Goal: Task Accomplishment & Management: Manage account settings

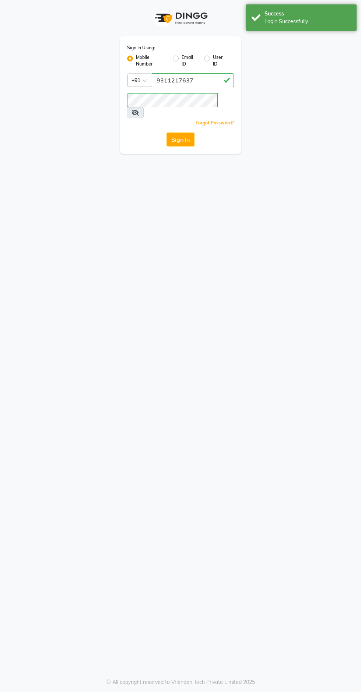
click at [169, 132] on button "Sign In" at bounding box center [180, 139] width 28 height 14
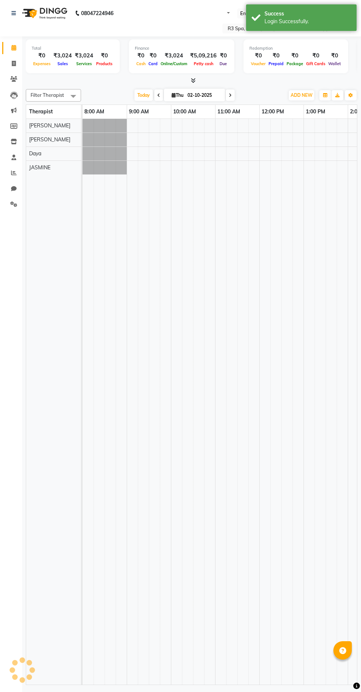
select select "en"
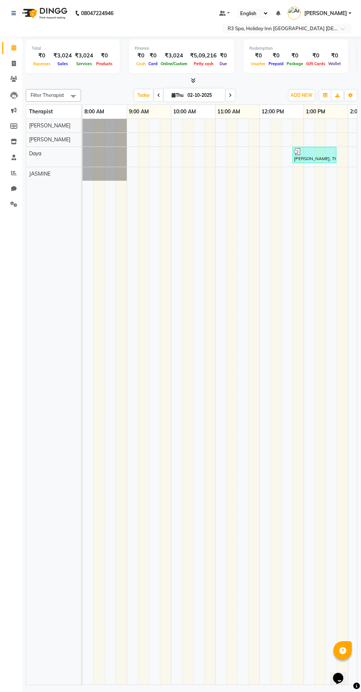
click at [309, 29] on input "text" at bounding box center [279, 28] width 107 height 7
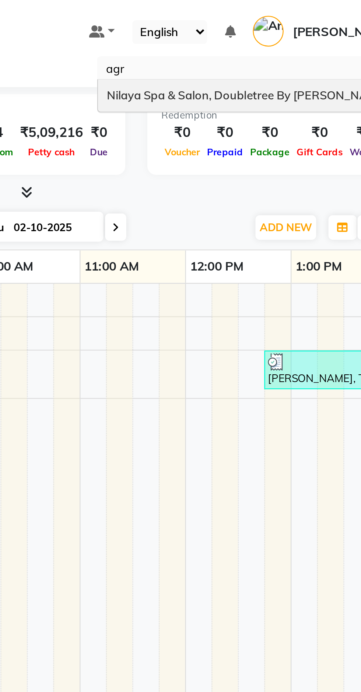
type input "agra"
click at [293, 39] on span "Nilaya Spa & Salon, Doubletree By [PERSON_NAME]" at bounding box center [285, 40] width 118 height 6
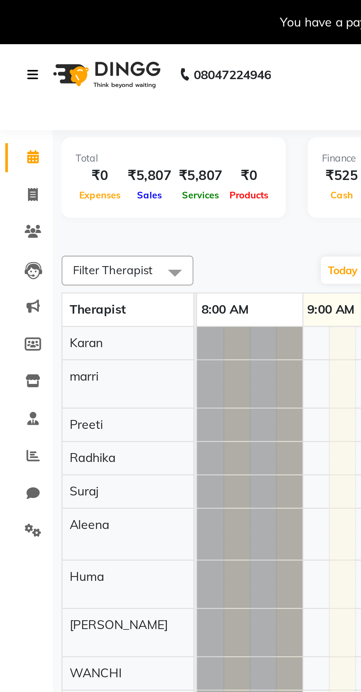
click at [11, 32] on icon at bounding box center [13, 31] width 4 height 5
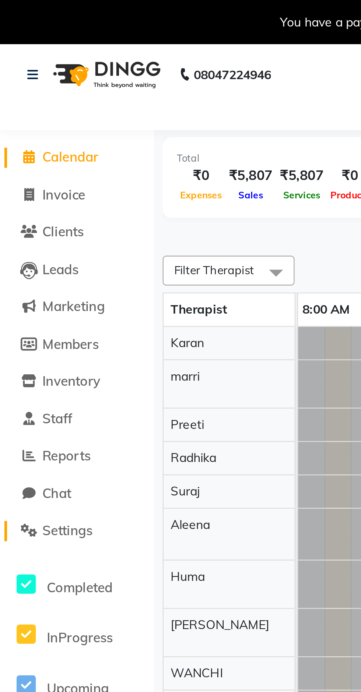
click at [25, 223] on span "Settings" at bounding box center [28, 222] width 21 height 7
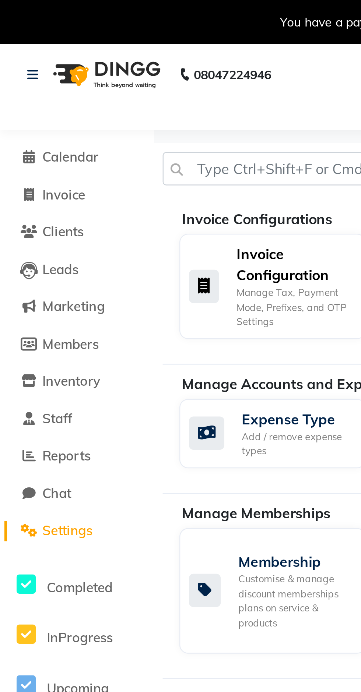
click at [97, 116] on div "Invoice Configuration Manage Tax, Payment Mode, Prefixes, and OTP Settings" at bounding box center [113, 120] width 68 height 36
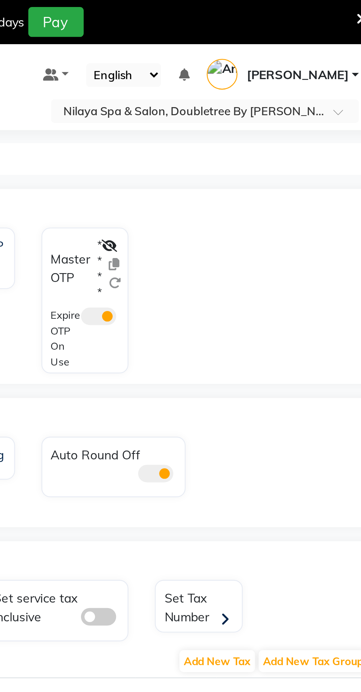
click at [249, 100] on icon at bounding box center [247, 102] width 7 height 5
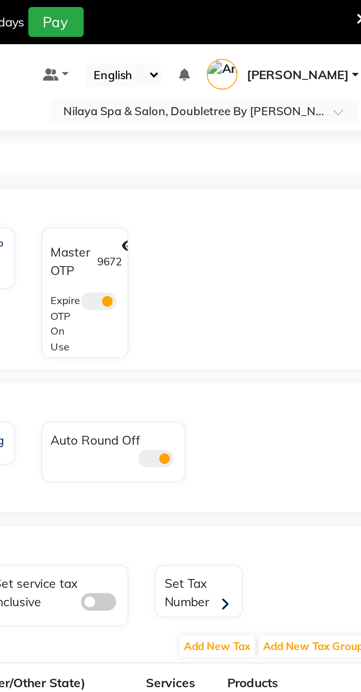
click at [245, 109] on label "9672" at bounding box center [247, 109] width 10 height 7
